Goal: Download file/media

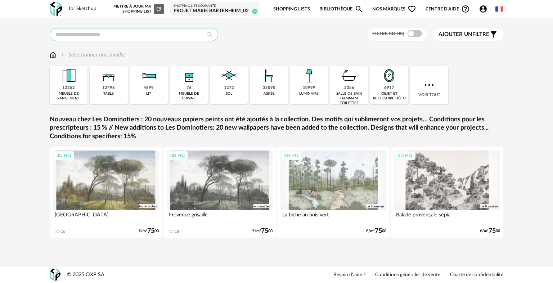
click at [80, 34] on input "text" at bounding box center [134, 34] width 169 height 13
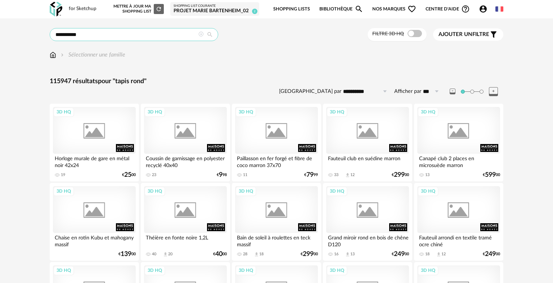
type input "**********"
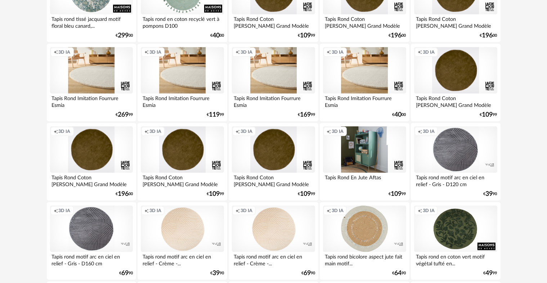
scroll to position [383, 0]
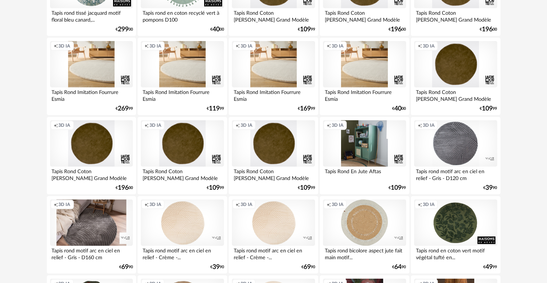
click at [94, 228] on div "Creation icon 3D IA" at bounding box center [91, 223] width 83 height 47
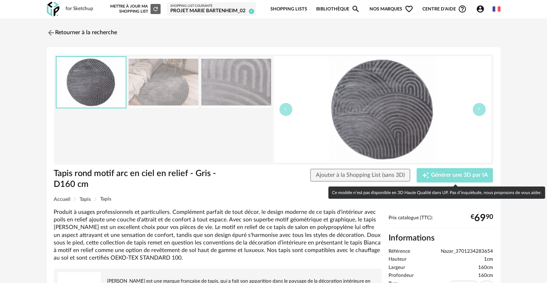
click at [446, 174] on span "Générer une 3D par IA" at bounding box center [459, 176] width 57 height 6
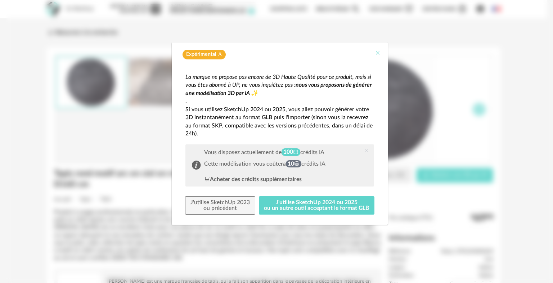
click at [378, 53] on icon "Close" at bounding box center [378, 53] width 6 height 6
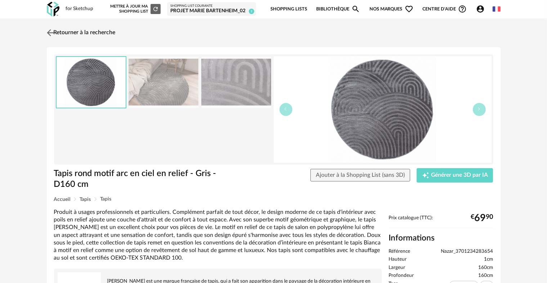
click at [50, 30] on img at bounding box center [50, 32] width 10 height 10
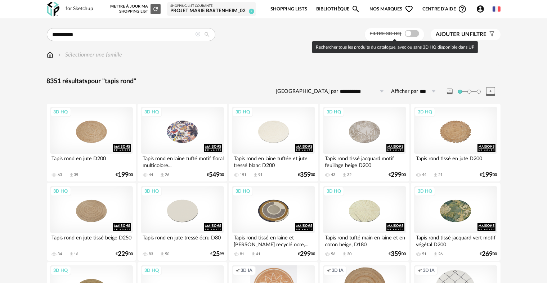
click at [408, 35] on span at bounding box center [412, 33] width 14 height 7
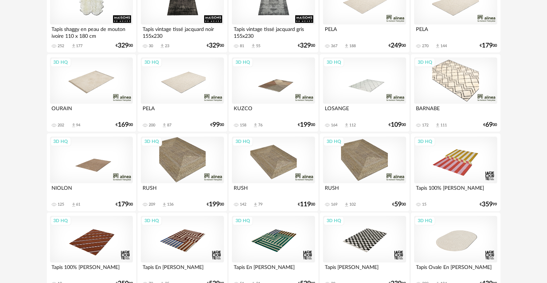
scroll to position [1453, 0]
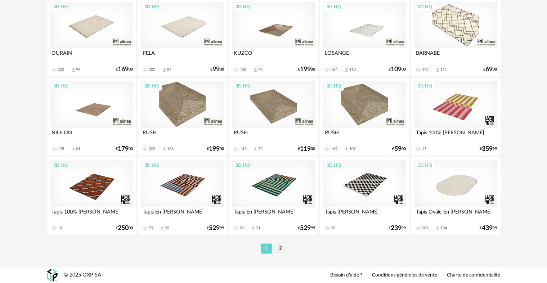
click at [282, 248] on li "2" at bounding box center [281, 249] width 11 height 10
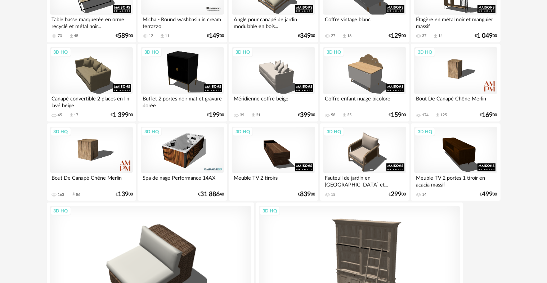
scroll to position [1123, 0]
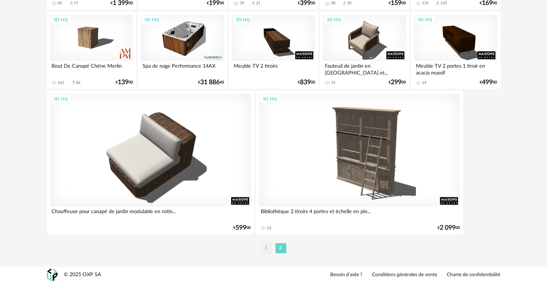
click at [267, 249] on li "1" at bounding box center [266, 249] width 11 height 10
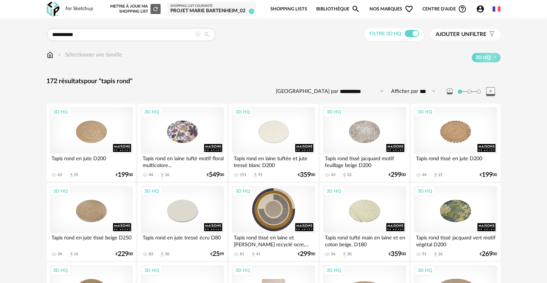
click at [279, 219] on div "3D HQ" at bounding box center [273, 209] width 83 height 47
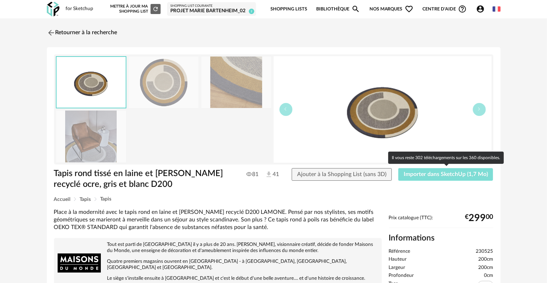
click at [446, 178] on button "Importer dans SketchUp (1,7 Mo)" at bounding box center [445, 174] width 95 height 13
